Goal: Information Seeking & Learning: Learn about a topic

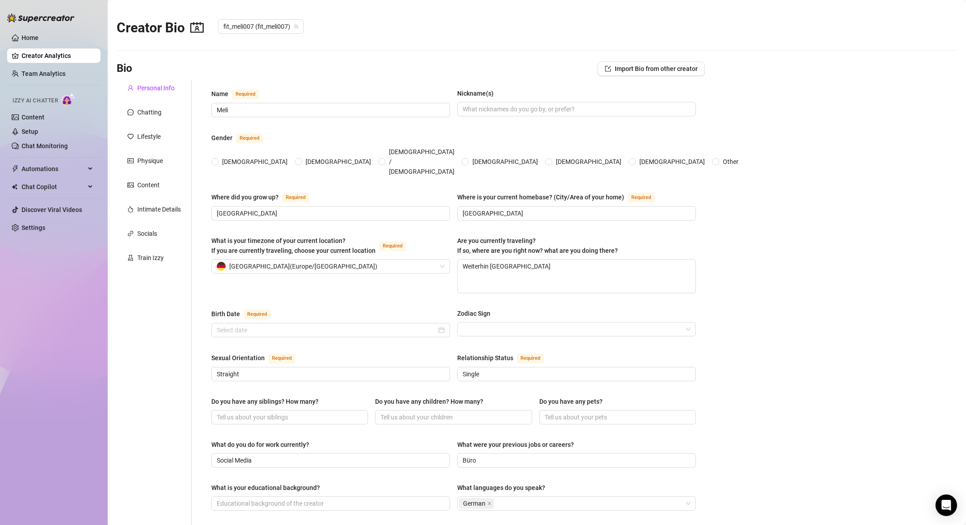
radio input "true"
type input "[DATE]"
click at [33, 34] on link "Home" at bounding box center [30, 37] width 17 height 7
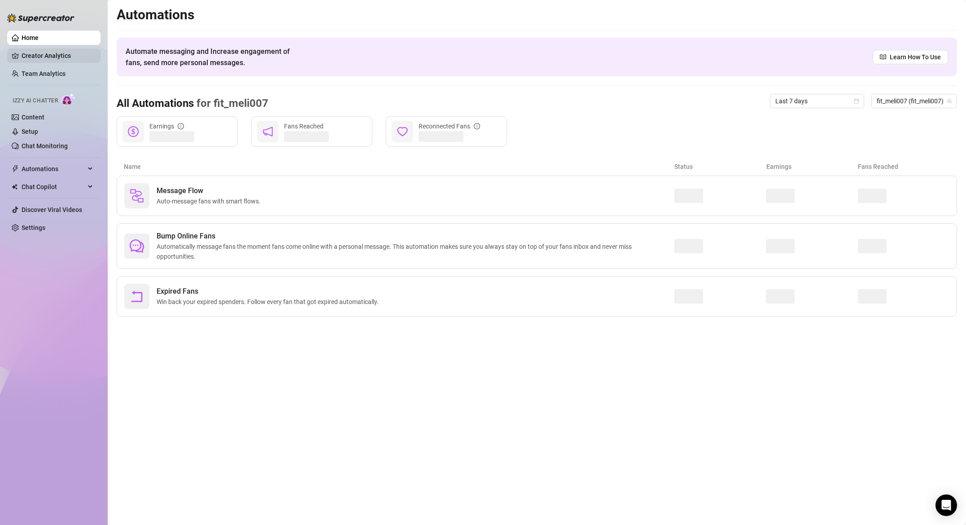
click at [34, 54] on link "Creator Analytics" at bounding box center [58, 55] width 72 height 14
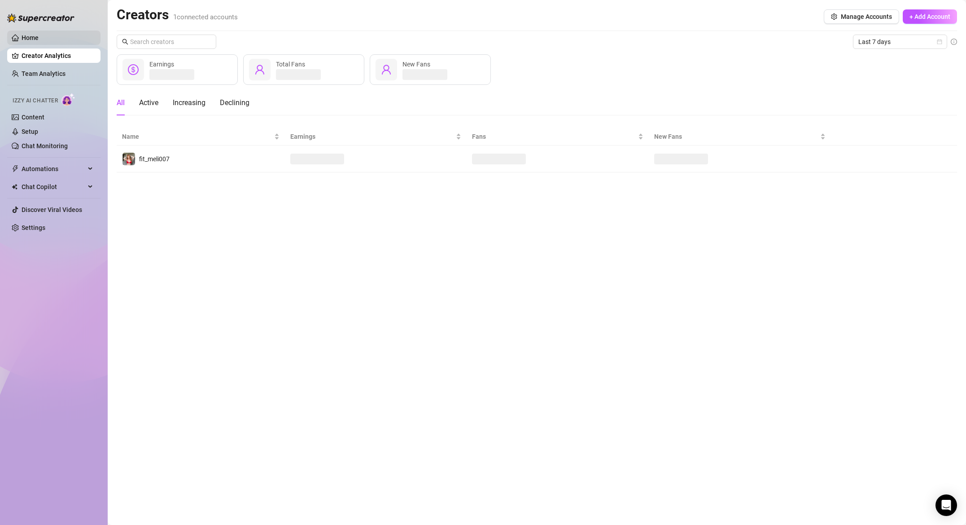
click at [25, 37] on link "Home" at bounding box center [30, 37] width 17 height 7
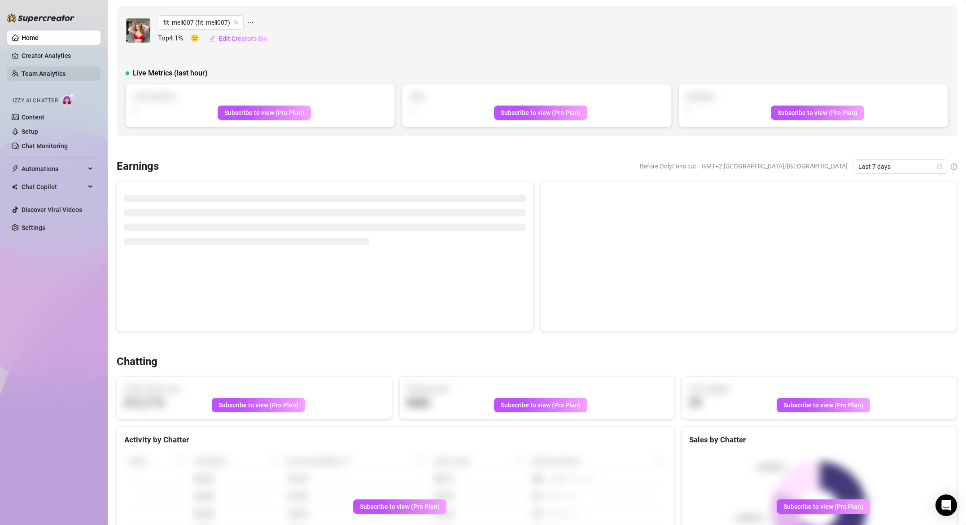
click at [57, 70] on link "Team Analytics" at bounding box center [44, 73] width 44 height 7
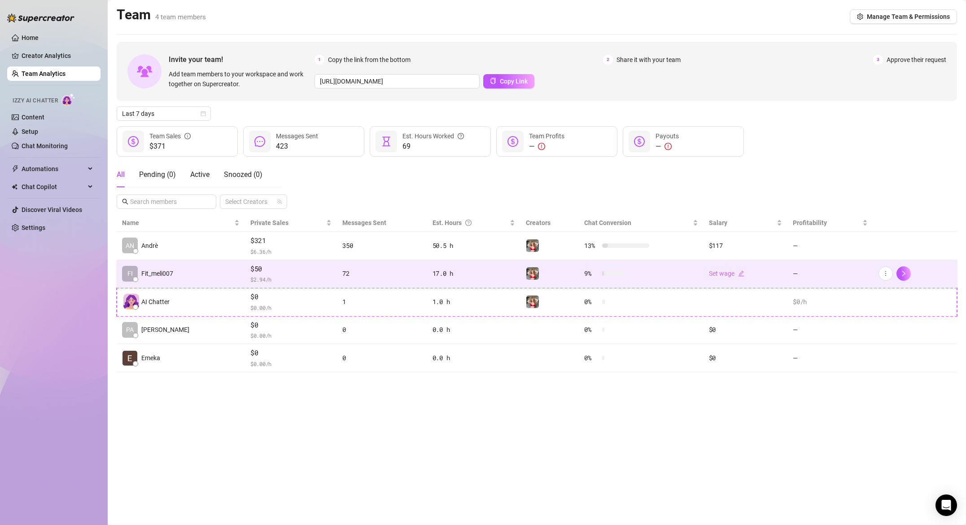
click at [250, 272] on span "$50" at bounding box center [290, 268] width 81 height 11
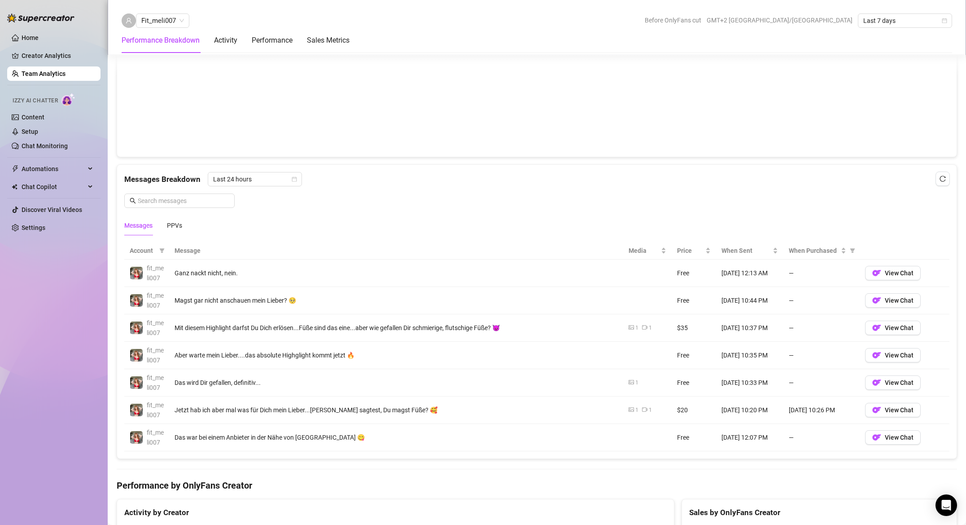
scroll to position [551, 0]
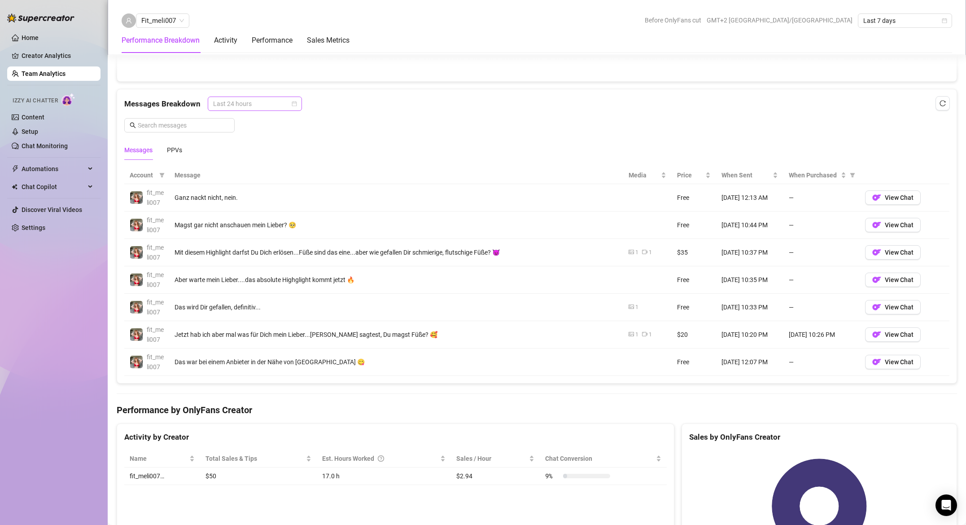
click at [251, 100] on span "Last 24 hours" at bounding box center [254, 103] width 83 height 13
click at [250, 136] on div "Last Week" at bounding box center [254, 136] width 80 height 10
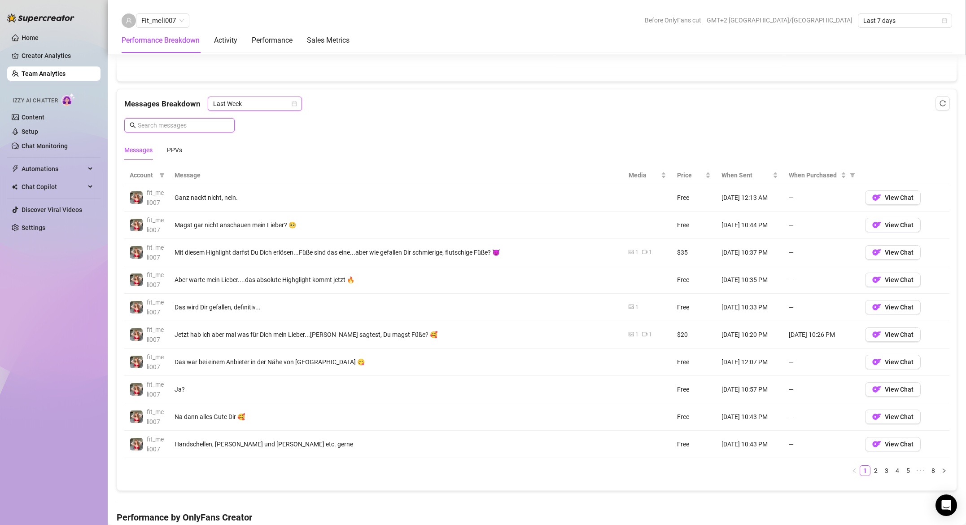
click at [194, 122] on input "text" at bounding box center [184, 125] width 92 height 10
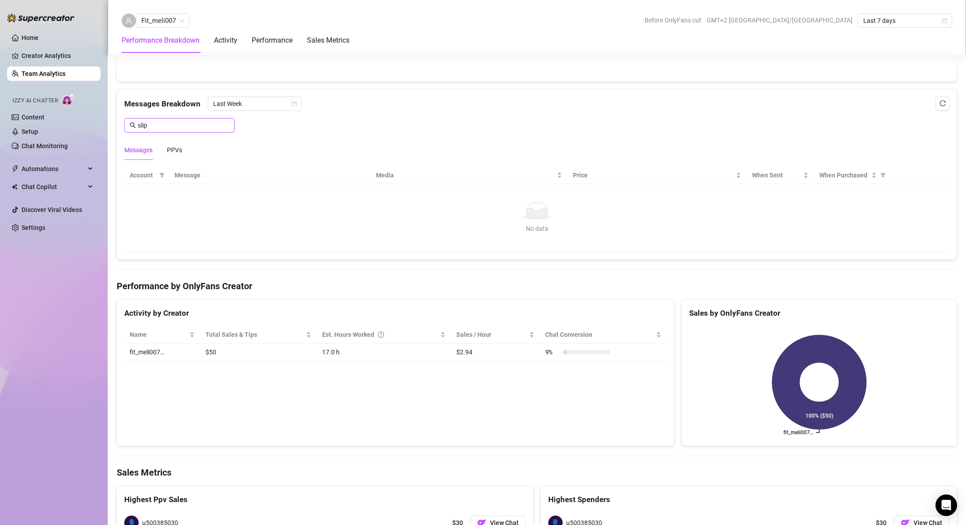
type input "slip"
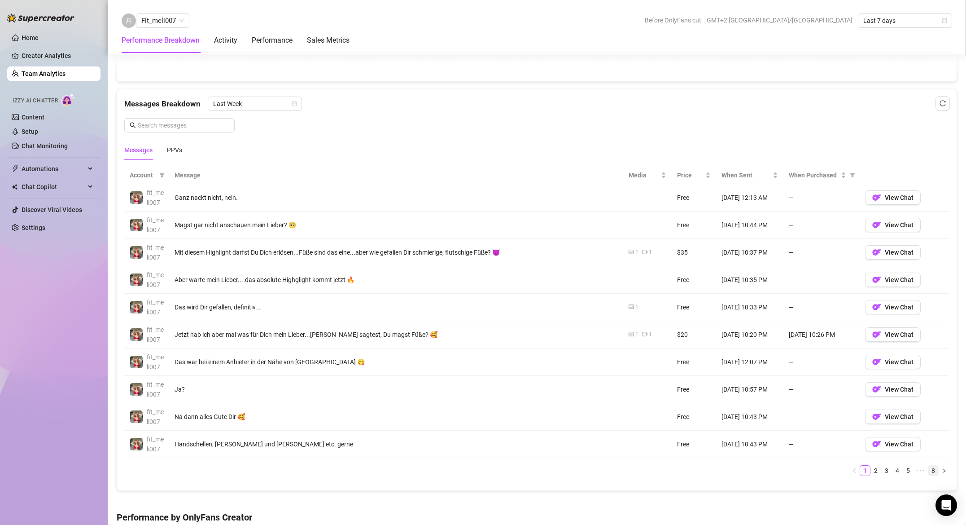
click at [934, 469] on link "8" at bounding box center [934, 470] width 10 height 10
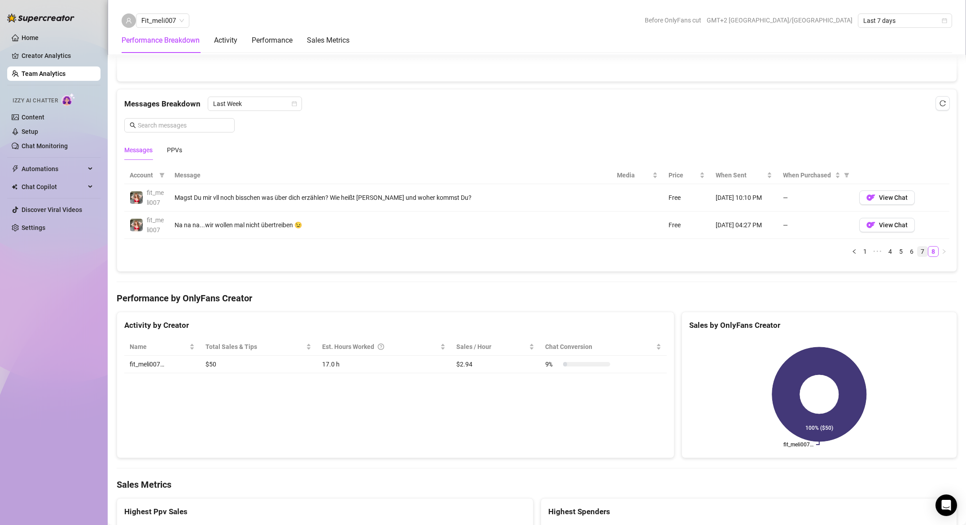
click at [923, 250] on link "7" at bounding box center [923, 251] width 10 height 10
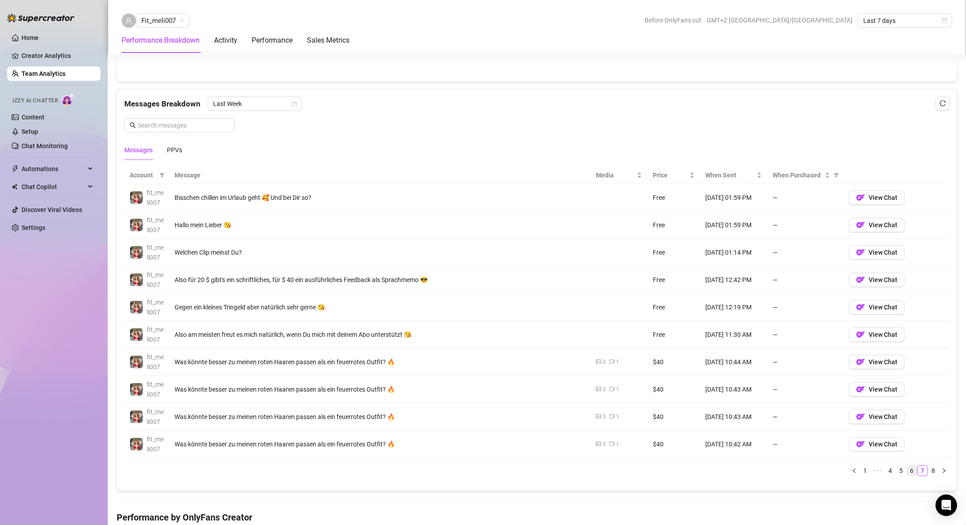
click at [913, 469] on link "6" at bounding box center [912, 470] width 10 height 10
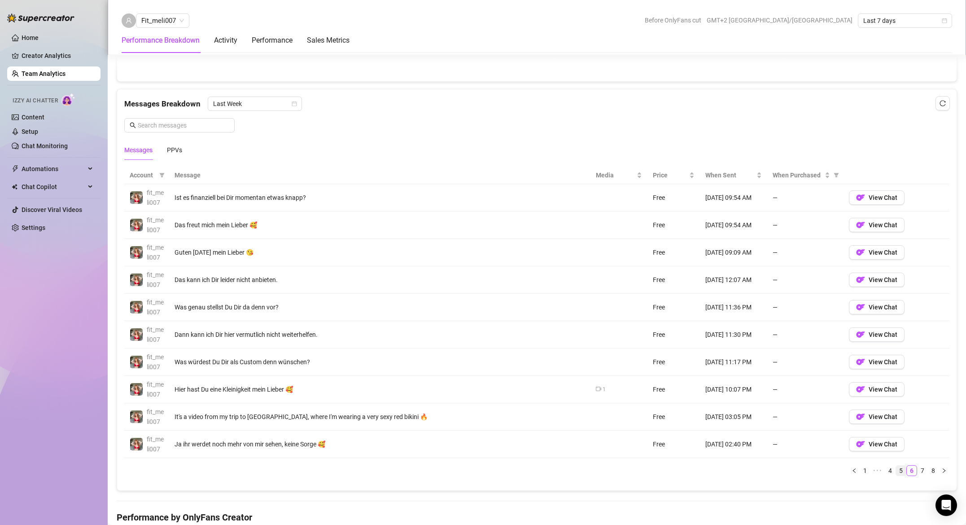
click at [901, 471] on link "5" at bounding box center [901, 470] width 10 height 10
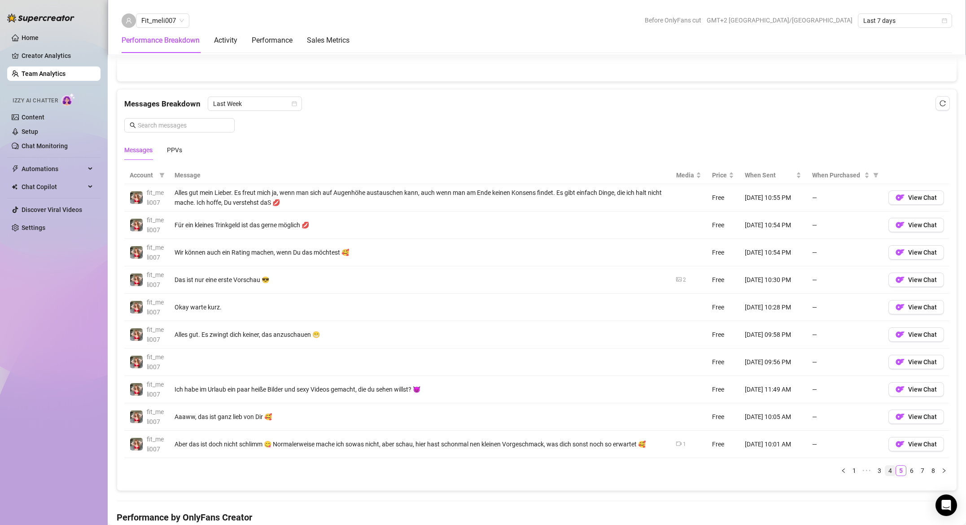
click at [892, 473] on link "4" at bounding box center [891, 470] width 10 height 10
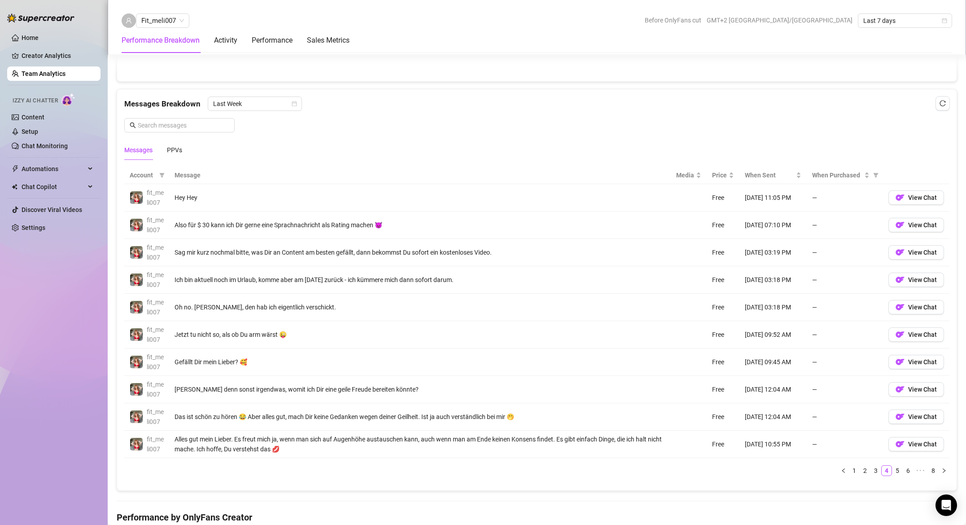
click at [292, 303] on div "Oh no. [PERSON_NAME], den hab ich eigentlich verschickt." at bounding box center [420, 307] width 491 height 10
click at [906, 301] on button "View Chat" at bounding box center [917, 307] width 56 height 14
